Goal: Information Seeking & Learning: Learn about a topic

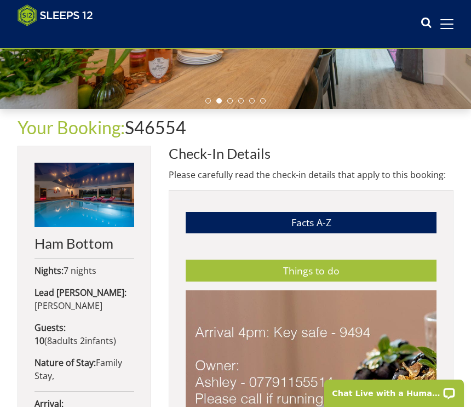
scroll to position [235, 0]
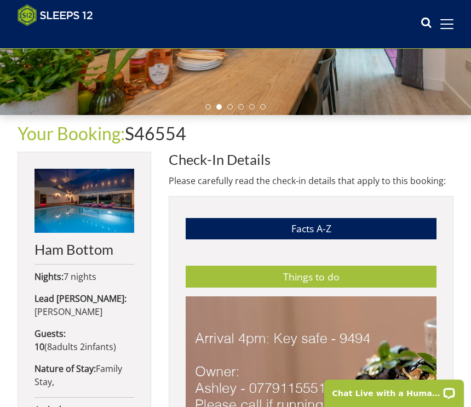
click at [328, 274] on link "Things to do" at bounding box center [311, 276] width 251 height 21
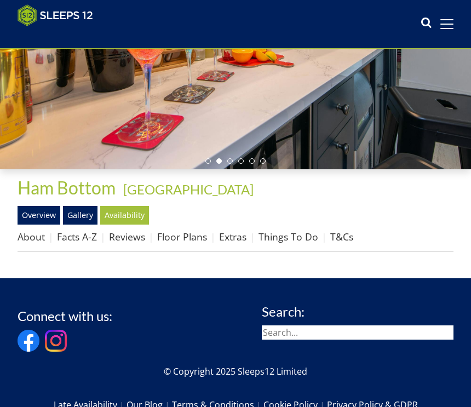
scroll to position [178, 0]
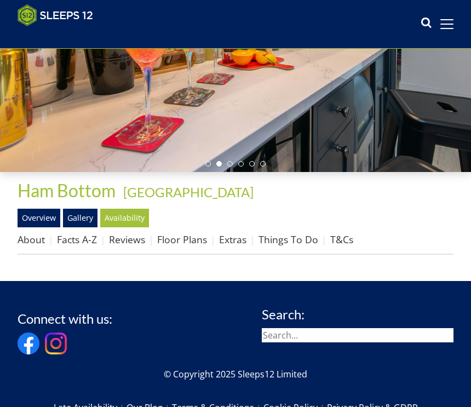
click at [287, 233] on link "Things To Do" at bounding box center [289, 239] width 60 height 13
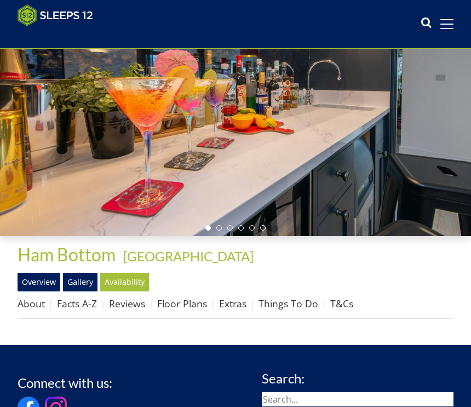
scroll to position [78, 0]
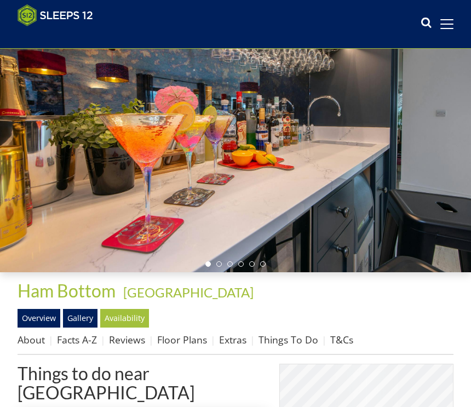
click at [290, 340] on link "Things To Do" at bounding box center [289, 339] width 60 height 13
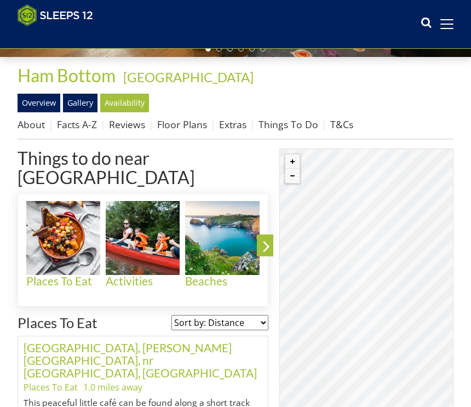
scroll to position [295, 0]
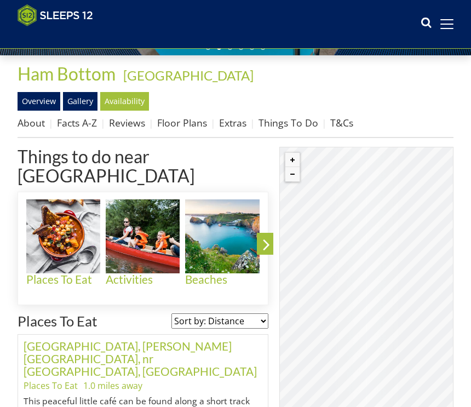
click at [263, 234] on icon at bounding box center [266, 247] width 19 height 26
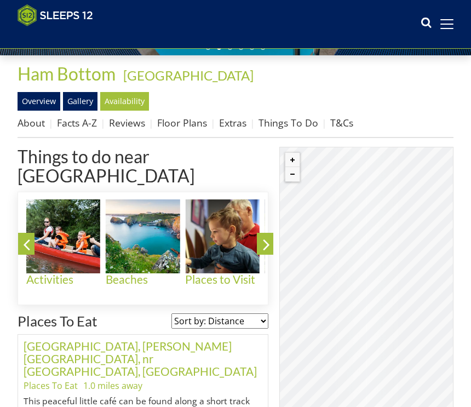
click at [230, 226] on img at bounding box center [222, 237] width 74 height 74
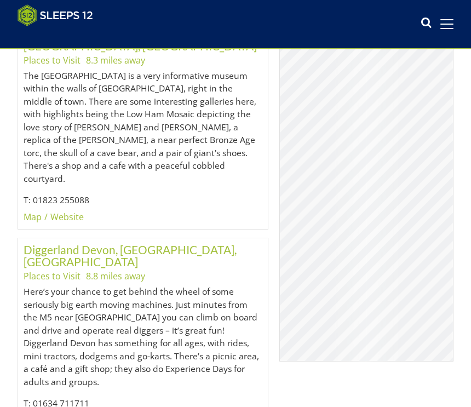
scroll to position [999, 0]
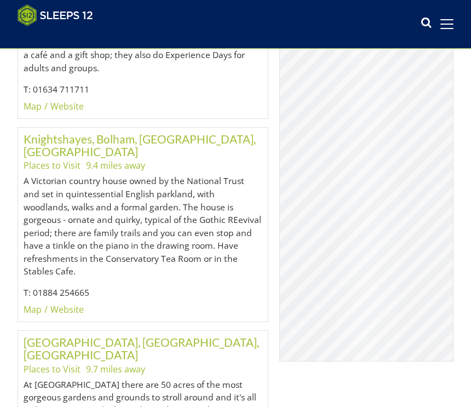
scroll to position [1312, 0]
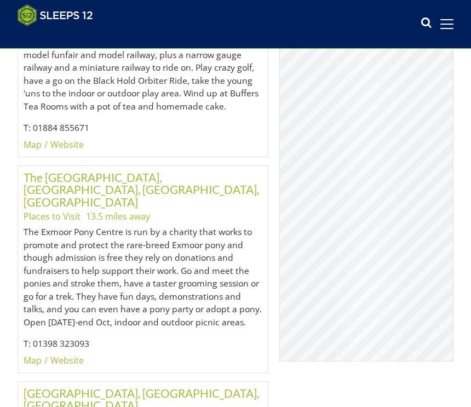
click at [181, 386] on link "[GEOGRAPHIC_DATA], [GEOGRAPHIC_DATA], [GEOGRAPHIC_DATA]" at bounding box center [142, 399] width 236 height 26
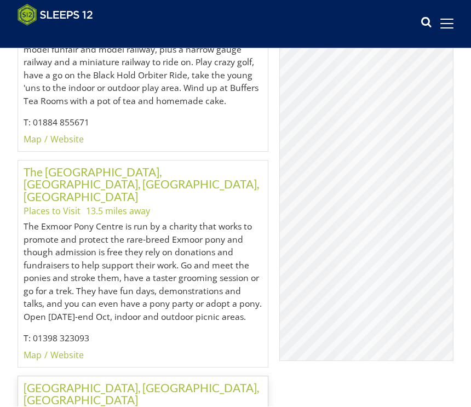
scroll to position [2765, 0]
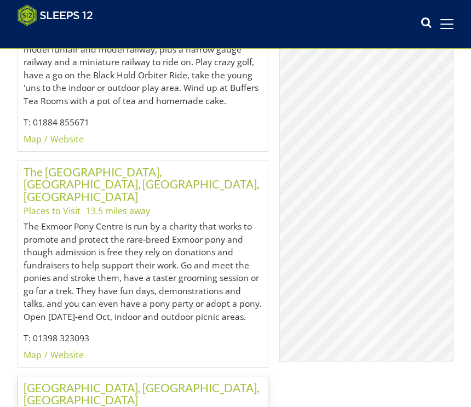
click at [188, 381] on link "[GEOGRAPHIC_DATA], [GEOGRAPHIC_DATA], [GEOGRAPHIC_DATA]" at bounding box center [142, 394] width 236 height 26
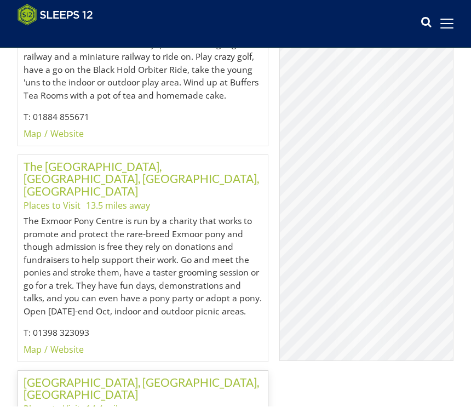
scroll to position [2771, 0]
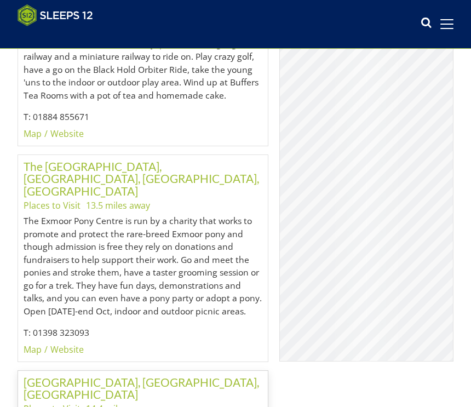
click at [181, 375] on link "[GEOGRAPHIC_DATA], [GEOGRAPHIC_DATA], [GEOGRAPHIC_DATA]" at bounding box center [142, 388] width 236 height 26
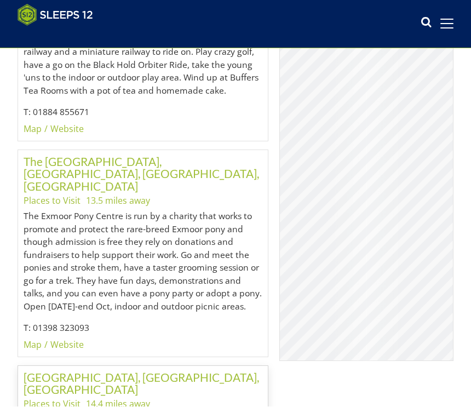
scroll to position [2776, 0]
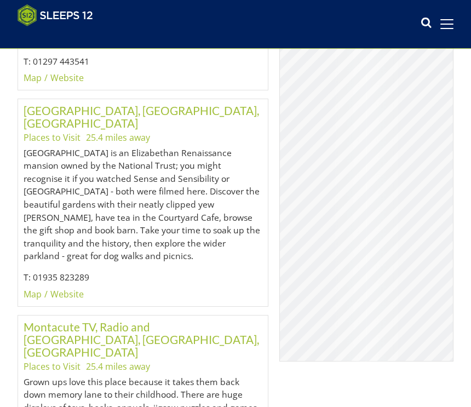
scroll to position [7644, 0]
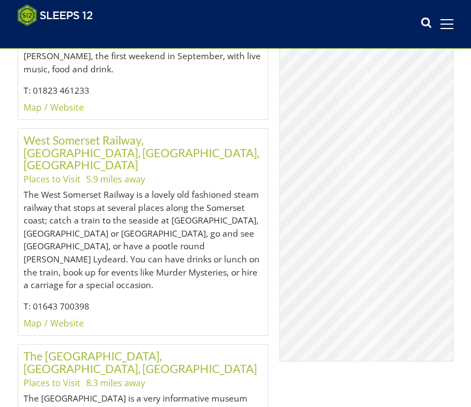
scroll to position [675, 0]
click at [75, 317] on link "Website" at bounding box center [66, 323] width 33 height 12
